Goal: Transaction & Acquisition: Purchase product/service

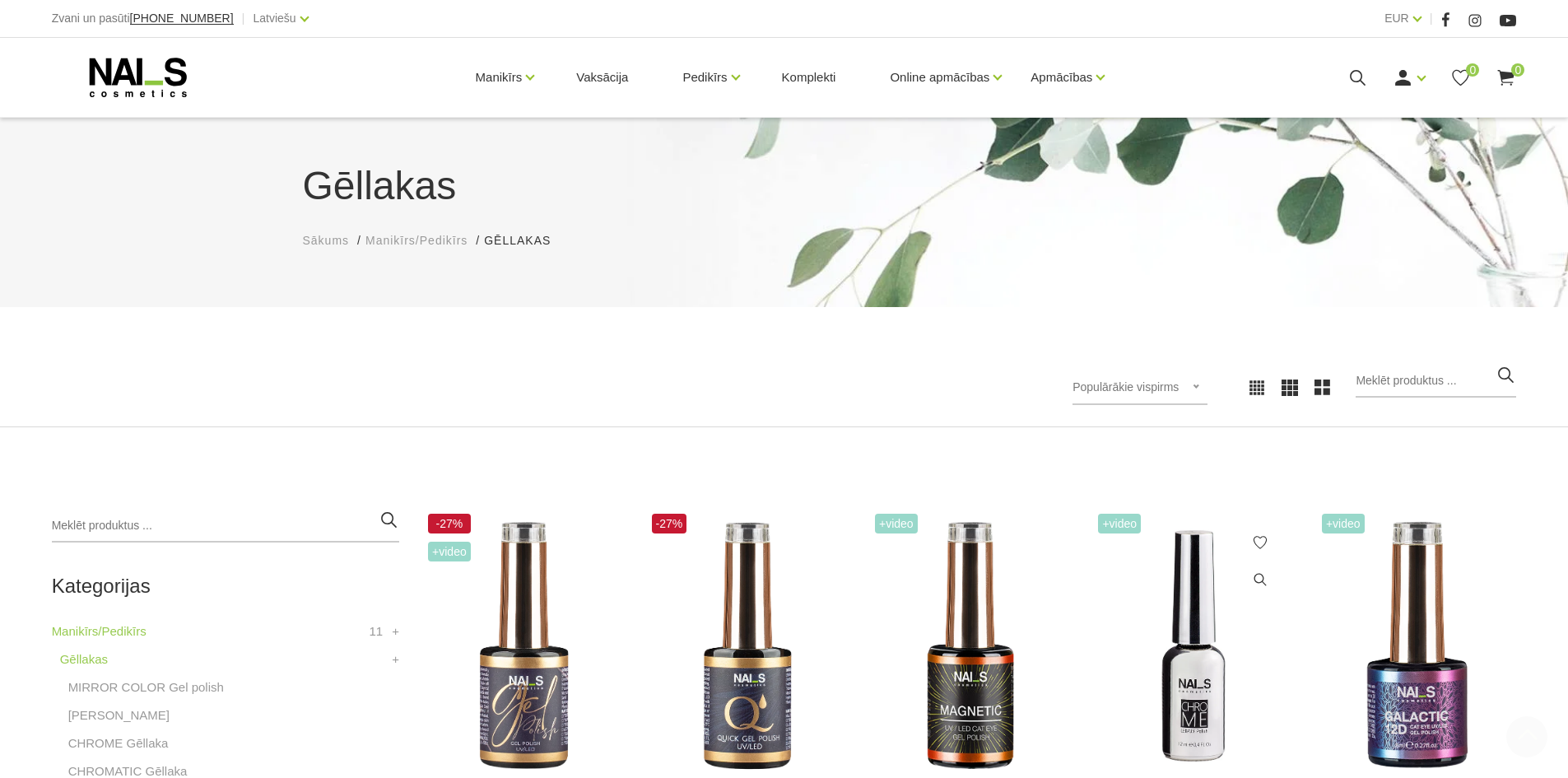
scroll to position [494, 0]
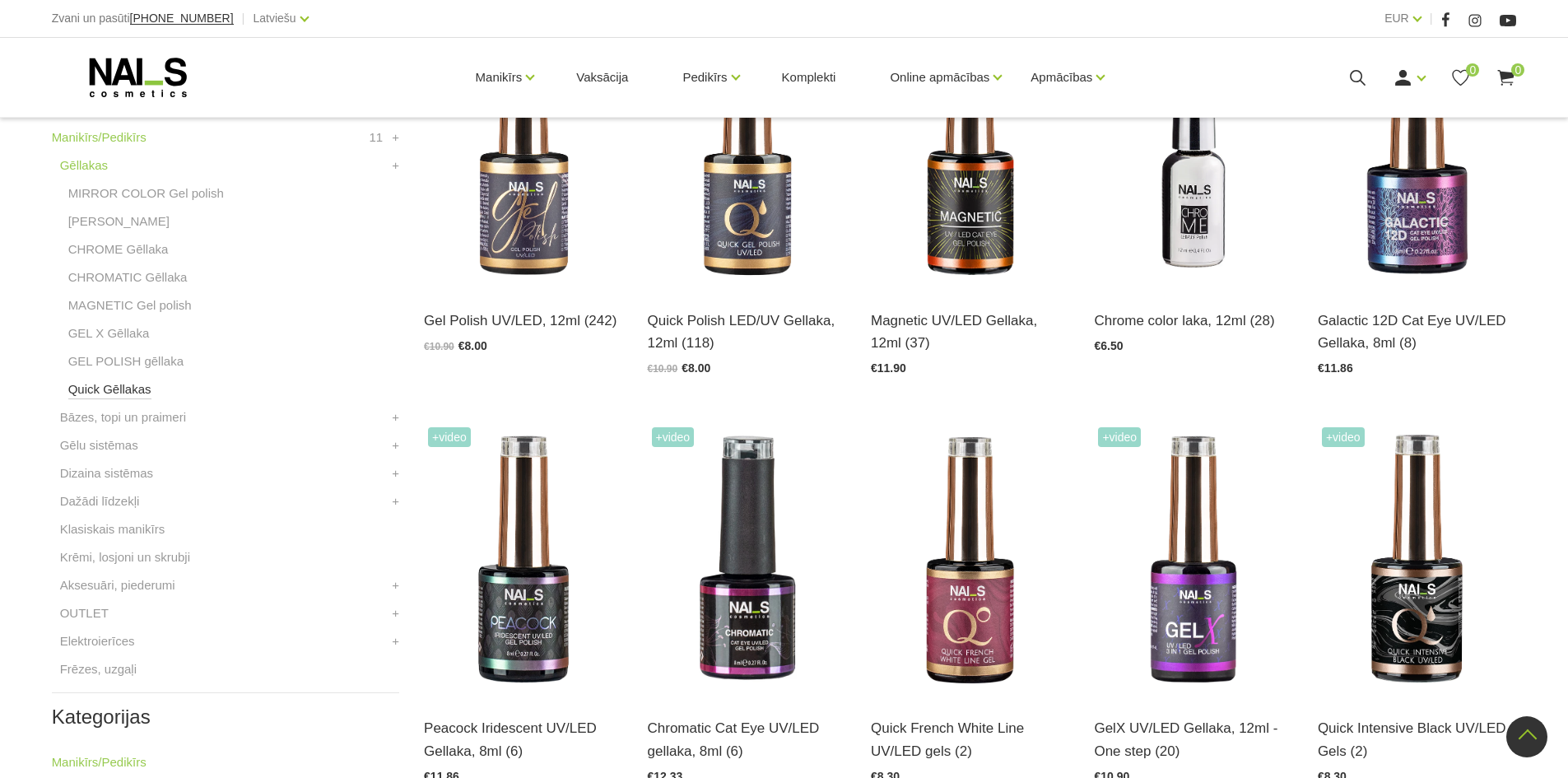
click at [103, 389] on link "Quick Gēllakas" at bounding box center [110, 389] width 83 height 20
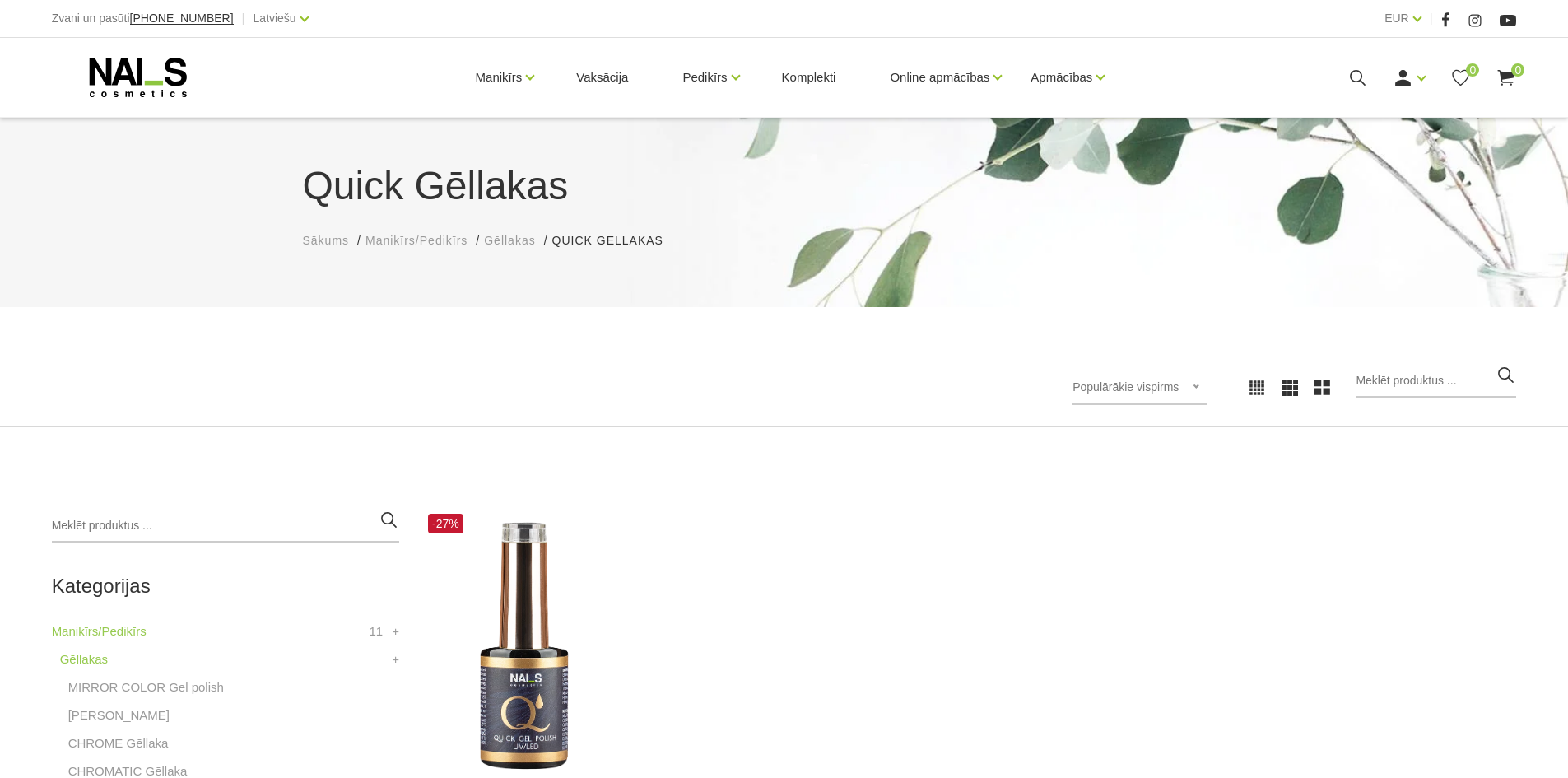
scroll to position [329, 0]
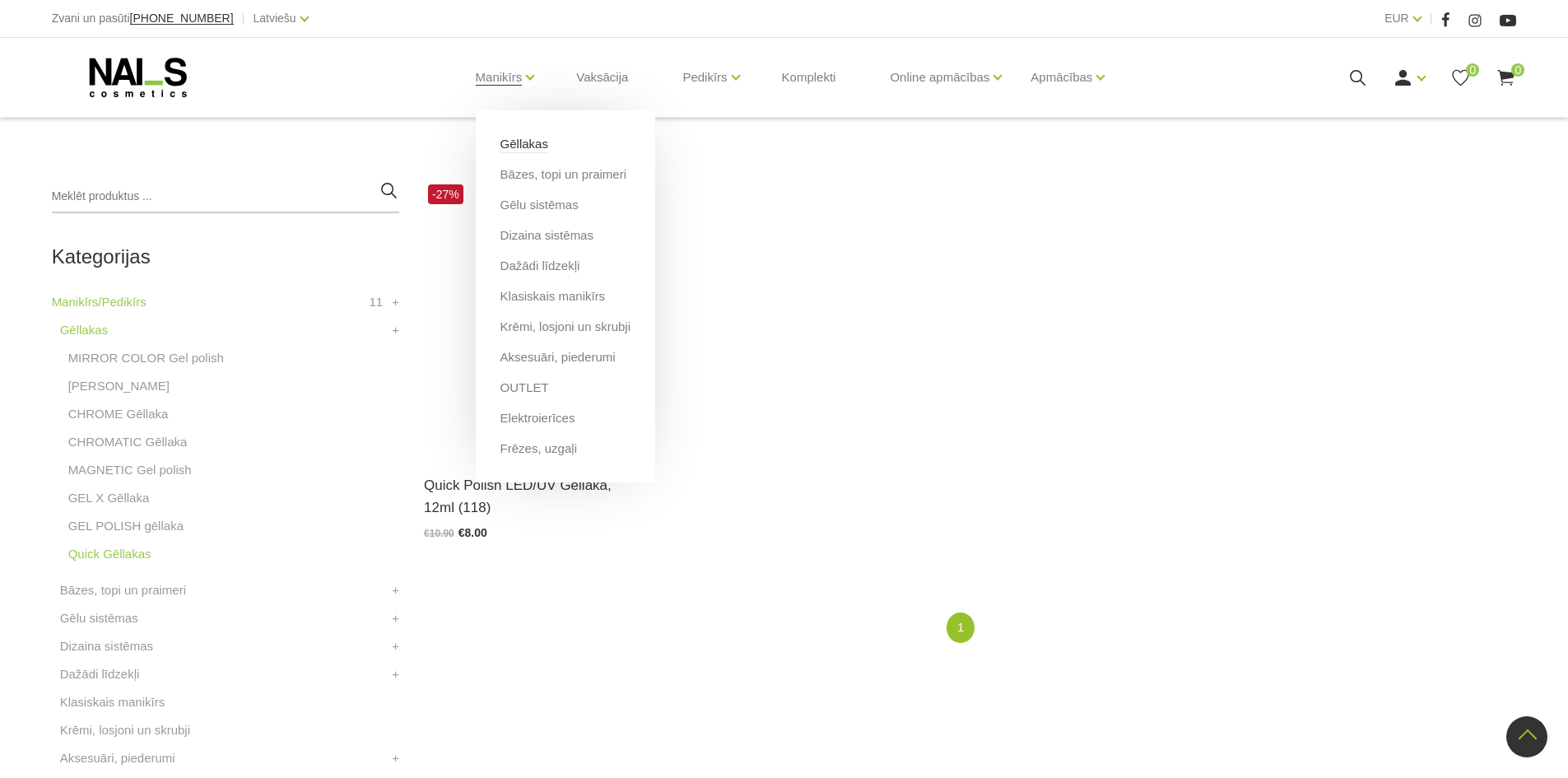
click at [525, 149] on link "Gēllakas" at bounding box center [524, 144] width 48 height 18
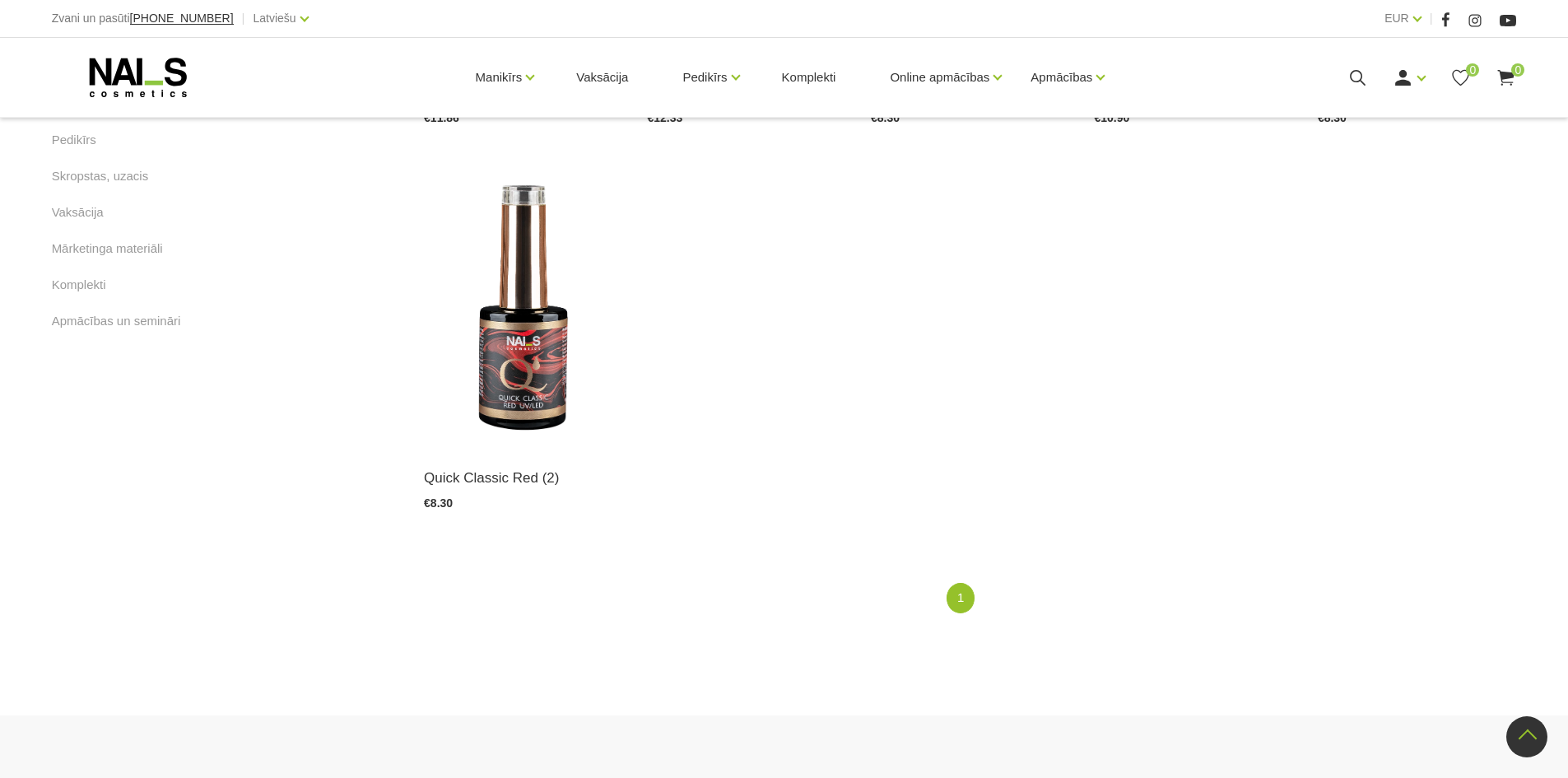
scroll to position [659, 0]
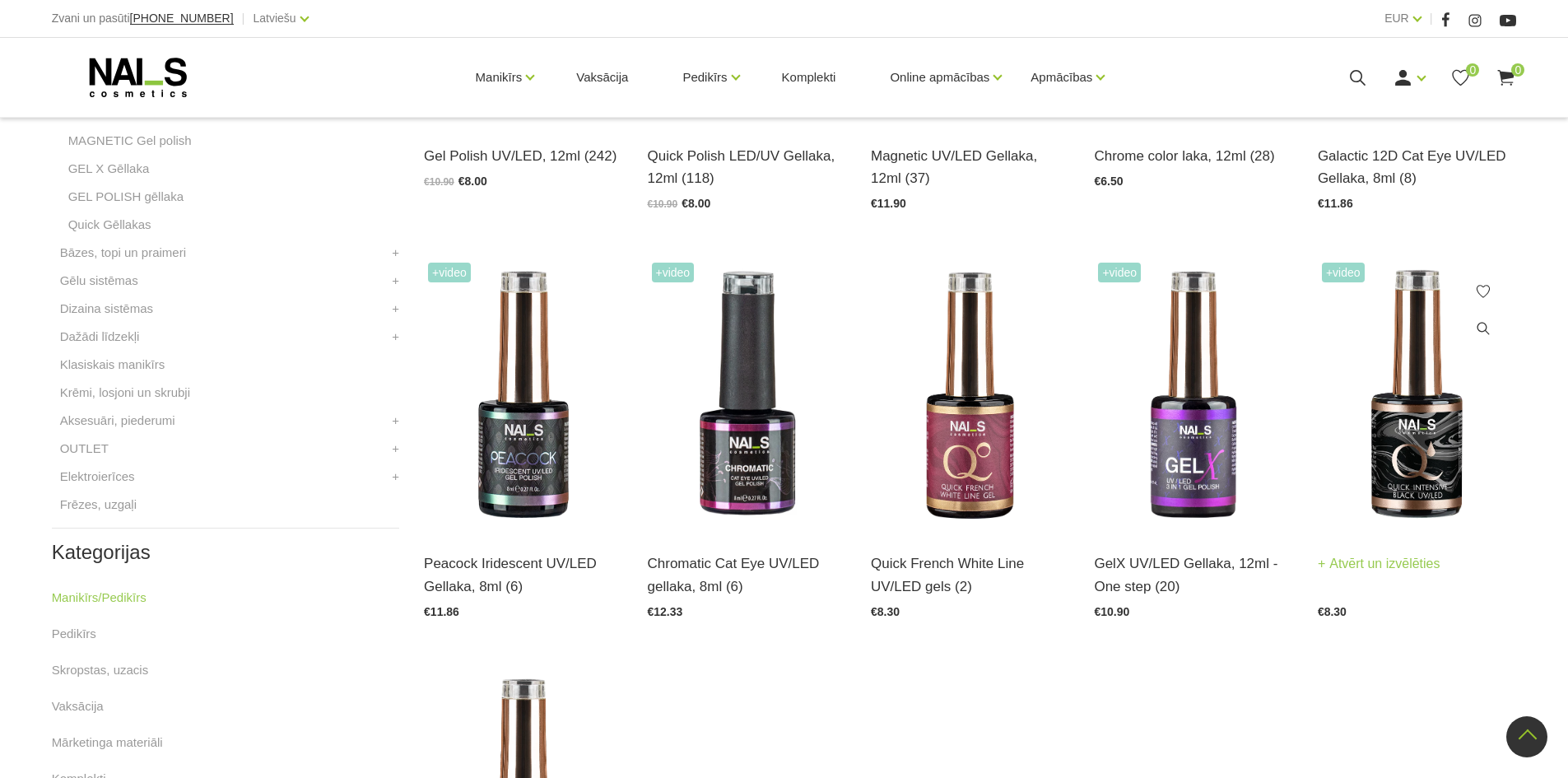
click at [1399, 461] on img at bounding box center [1417, 395] width 198 height 274
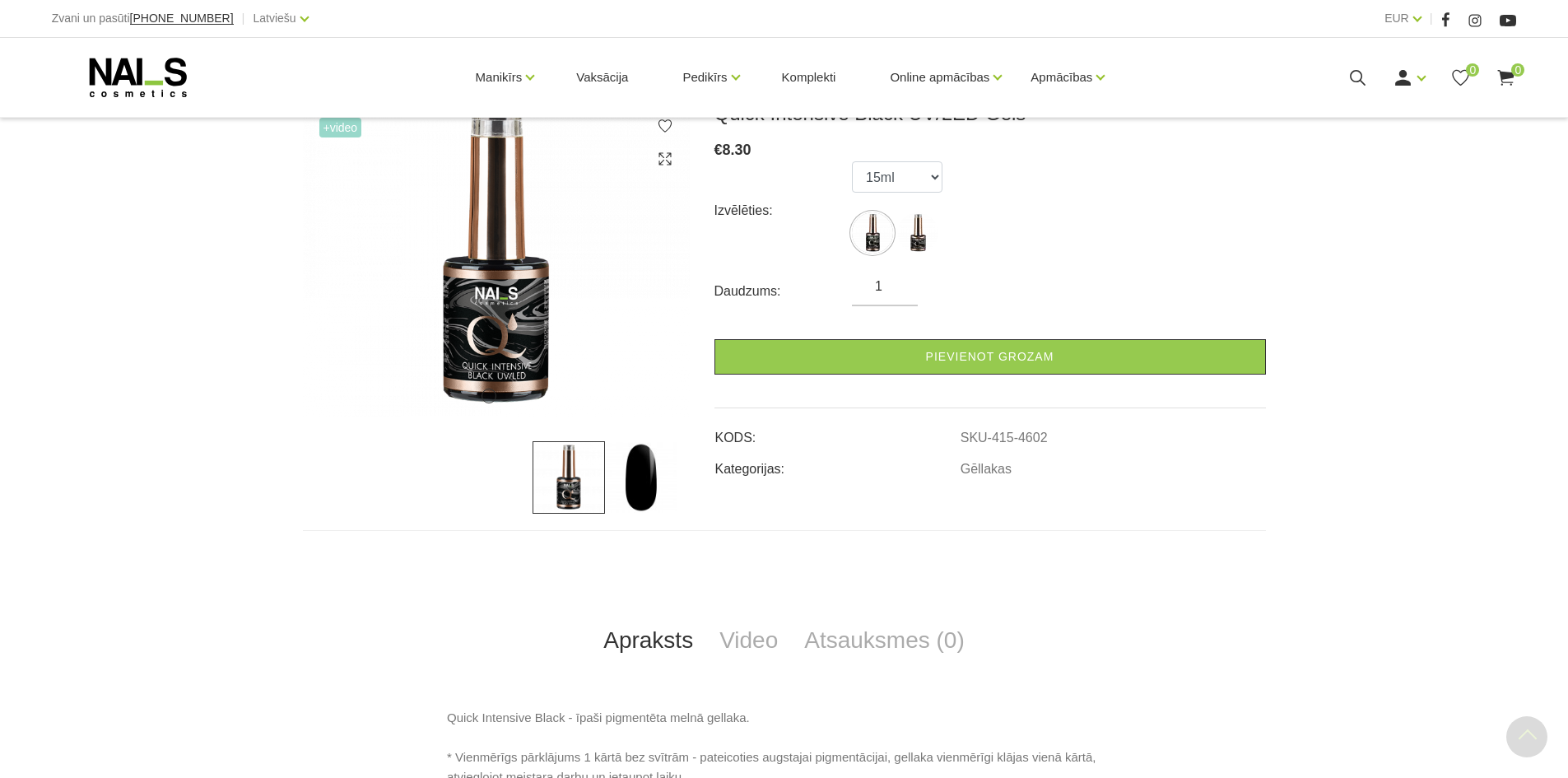
scroll to position [83, 0]
